Goal: Go to known website: Access a specific website the user already knows

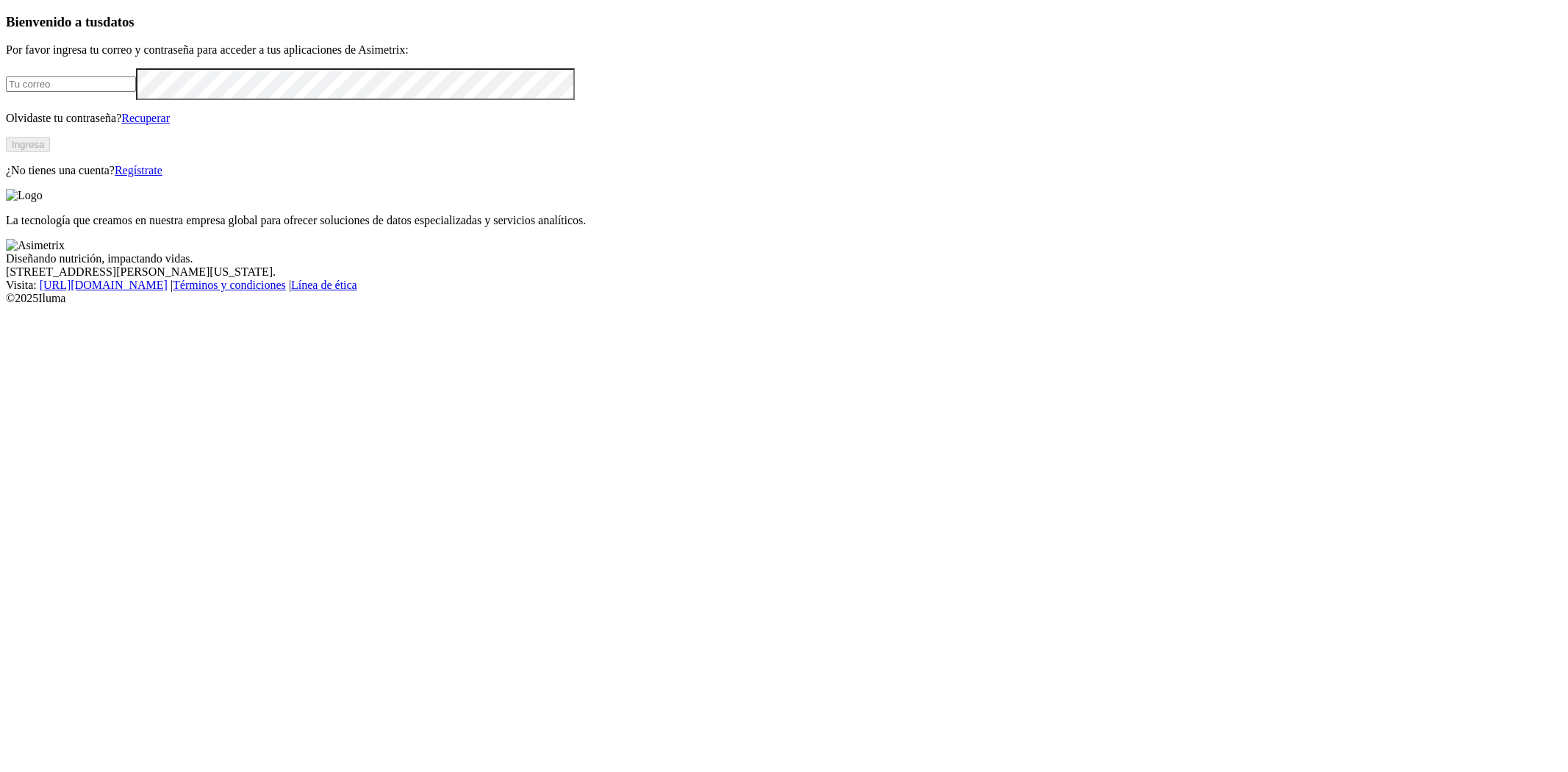
type input "[EMAIL_ADDRESS][DOMAIN_NAME]"
click at [252, 177] on div "Bienvenido a tus datos Por favor ingresa tu correo y contraseña para acceder a …" at bounding box center [784, 95] width 1556 height 163
click at [50, 153] on button "Ingresa" at bounding box center [28, 145] width 44 height 15
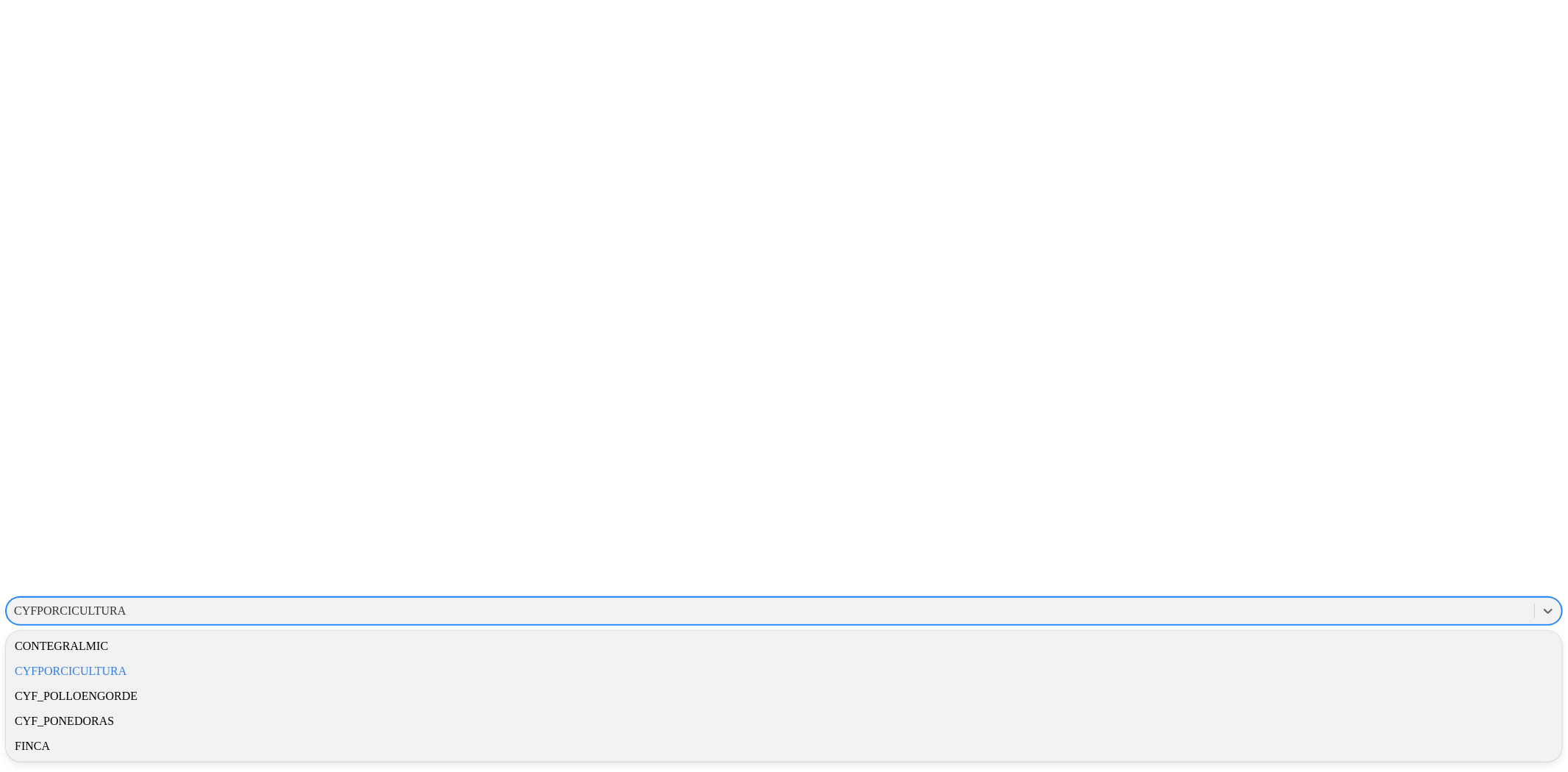
click at [125, 605] on div "CYFPORCICULTURA" at bounding box center [70, 611] width 111 height 13
